Goal: Information Seeking & Learning: Learn about a topic

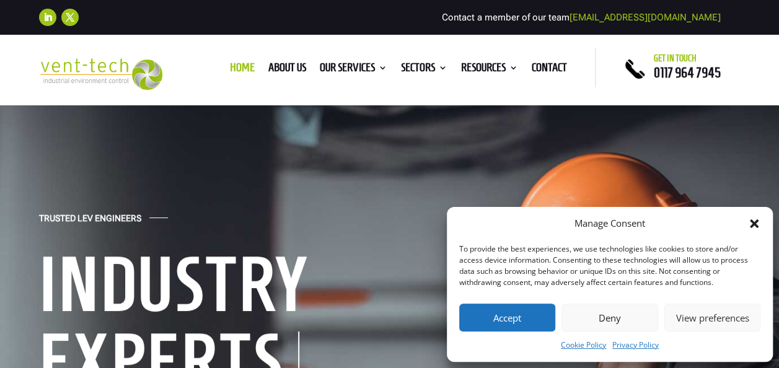
click at [504, 318] on button "Accept" at bounding box center [507, 318] width 96 height 28
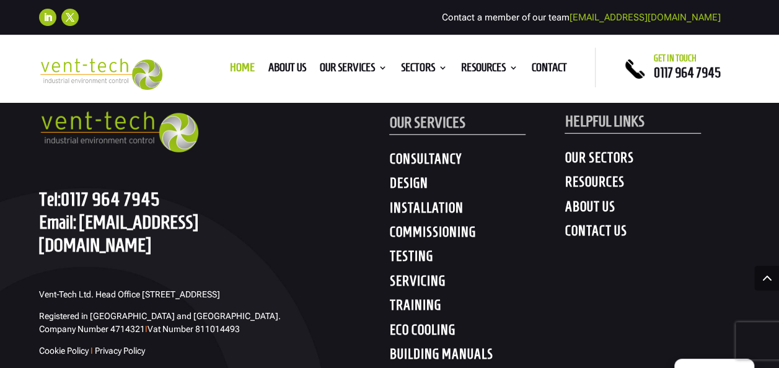
scroll to position [6233, 0]
click at [433, 346] on h4 "BUILDING MANUALS" at bounding box center [476, 357] width 175 height 22
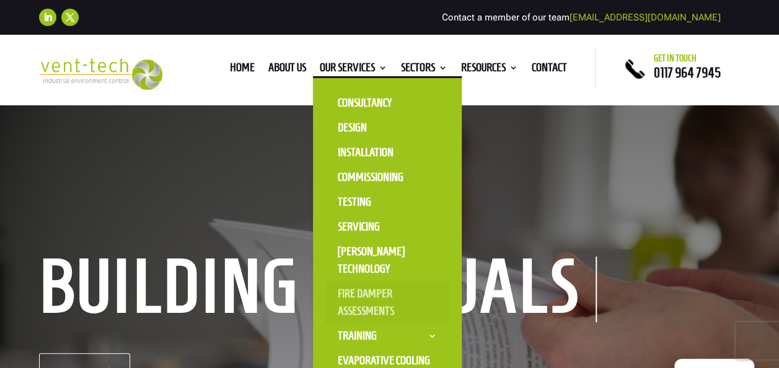
click at [370, 294] on link "Fire Damper Assessments" at bounding box center [387, 302] width 124 height 42
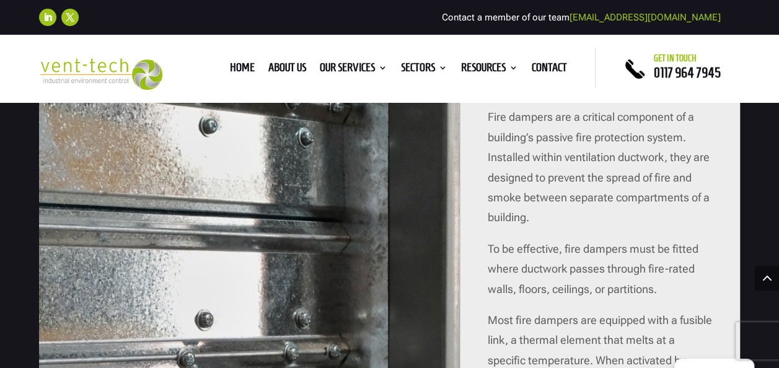
scroll to position [1501, 0]
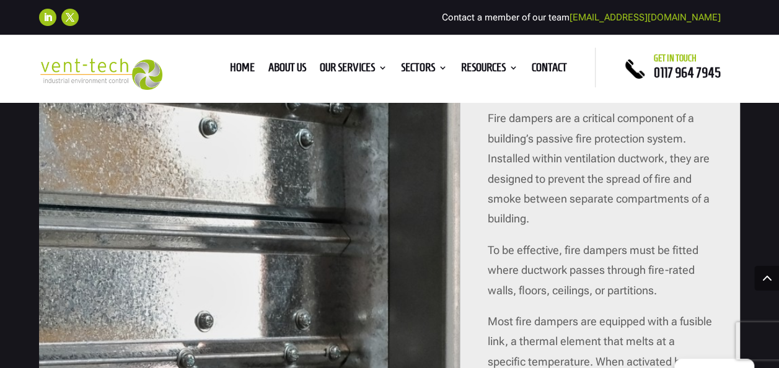
click at [529, 249] on span "To be effective, fire dampers must be fitted where ductwork passes through fire…" at bounding box center [592, 269] width 211 height 53
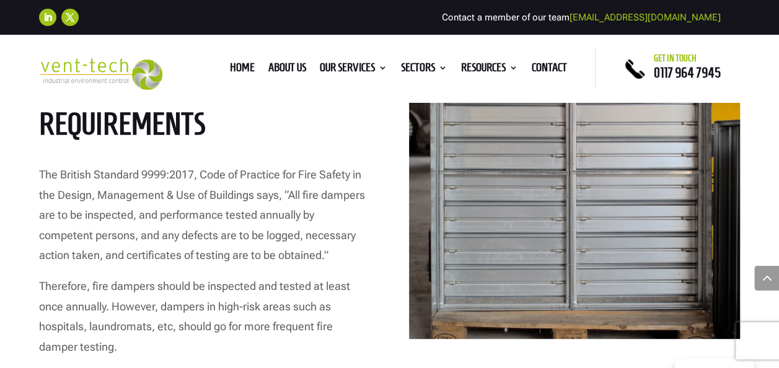
scroll to position [2460, 0]
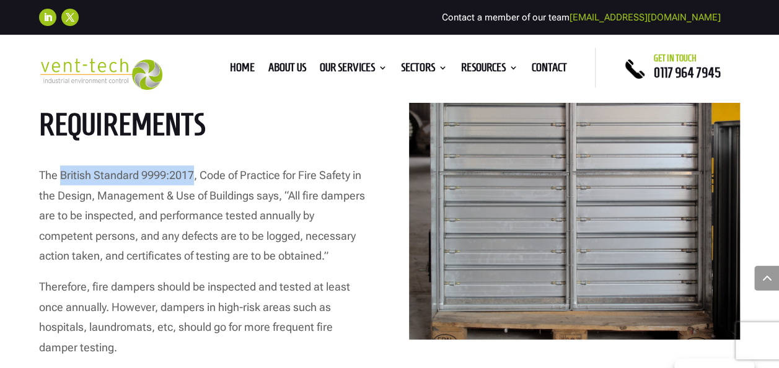
drag, startPoint x: 195, startPoint y: 153, endPoint x: 59, endPoint y: 152, distance: 136.3
click at [59, 168] on span "The British Standard 9999:2017, Code of Practice for Fire Safety in the Design,…" at bounding box center [202, 215] width 326 height 94
copy span "British Standard 9999:2017"
